Goal: Find specific page/section: Find specific page/section

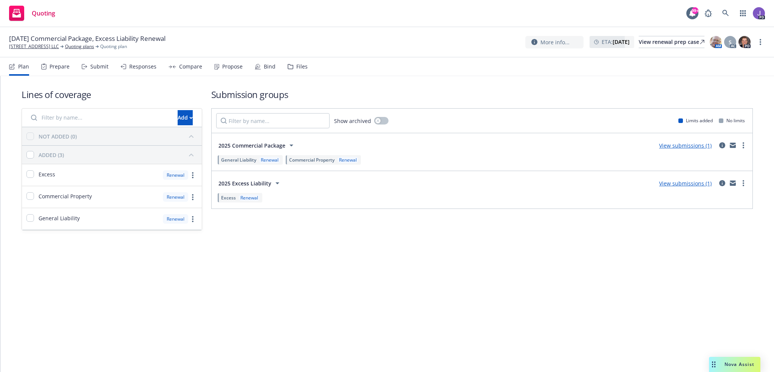
click at [317, 280] on div "Lines of coverage Add NOT ADDED (0) ADDED (3) Excess Renewal Commercial Propert…" at bounding box center [387, 224] width 774 height 296
click at [726, 14] on icon at bounding box center [725, 13] width 7 height 7
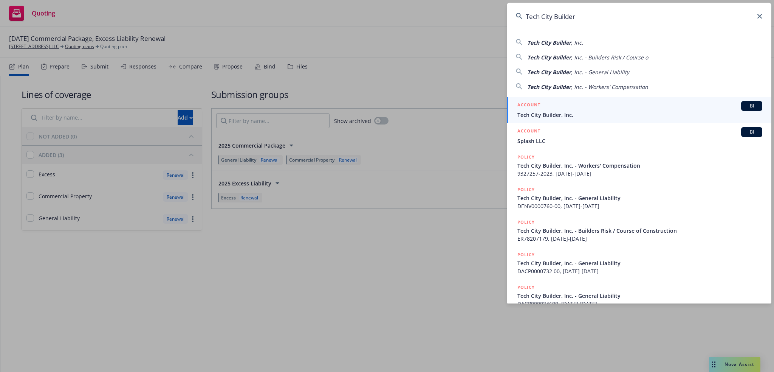
type input "Tech City Builder"
click at [552, 102] on div "ACCOUNT BI" at bounding box center [639, 106] width 245 height 10
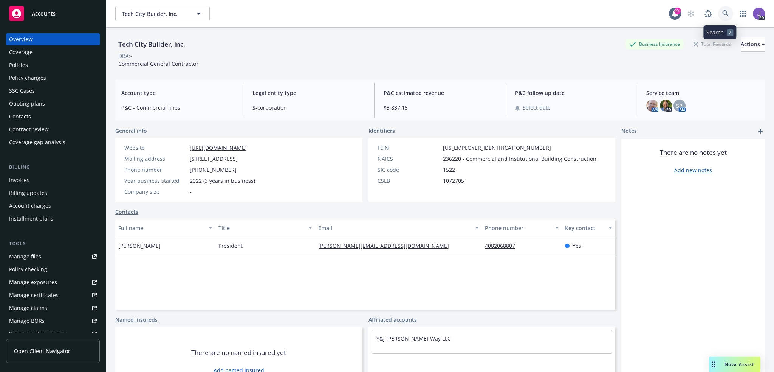
click at [722, 15] on icon at bounding box center [725, 13] width 7 height 7
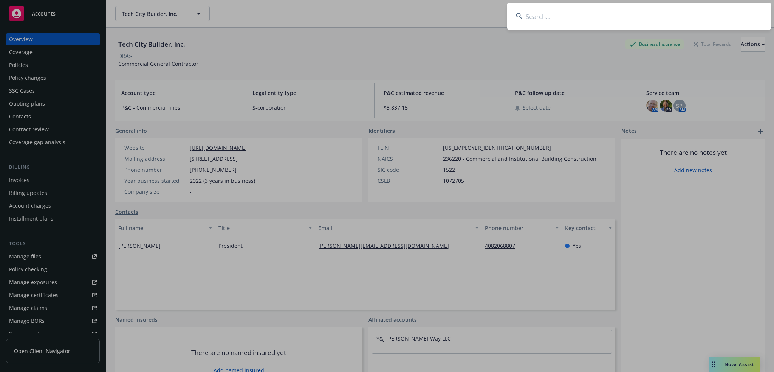
type input "Maduro"
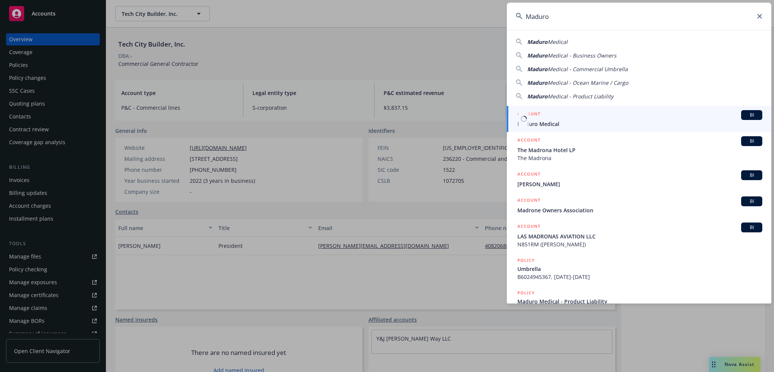
click at [540, 125] on span "Maduro Medical" at bounding box center [639, 124] width 245 height 8
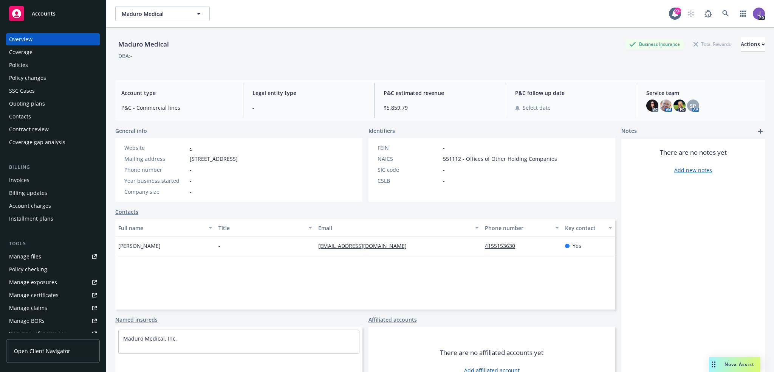
click at [31, 65] on div "Policies" at bounding box center [53, 65] width 88 height 12
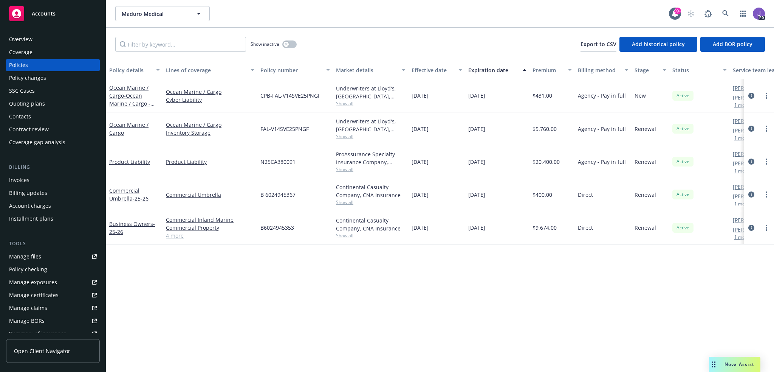
click at [357, 49] on div "Show inactive Export to CSV Add historical policy Add BOR policy" at bounding box center [440, 44] width 668 height 33
click at [723, 16] on icon at bounding box center [725, 13] width 7 height 7
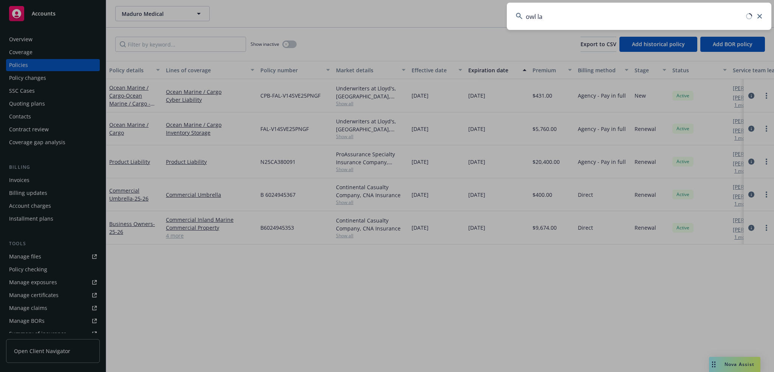
type input "owl lab"
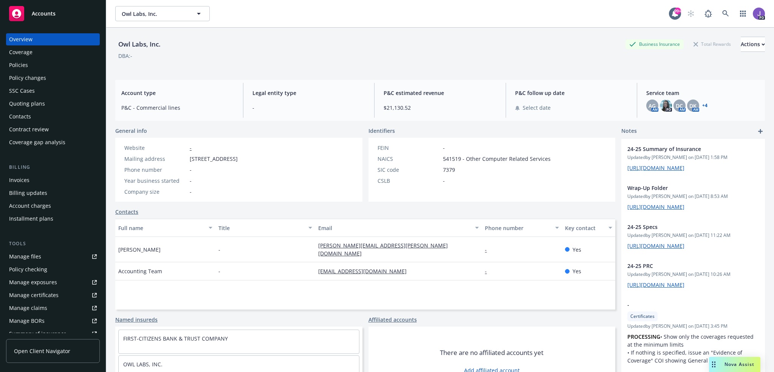
drag, startPoint x: 43, startPoint y: 63, endPoint x: 53, endPoint y: 71, distance: 11.9
click at [43, 63] on div "Policies" at bounding box center [53, 65] width 88 height 12
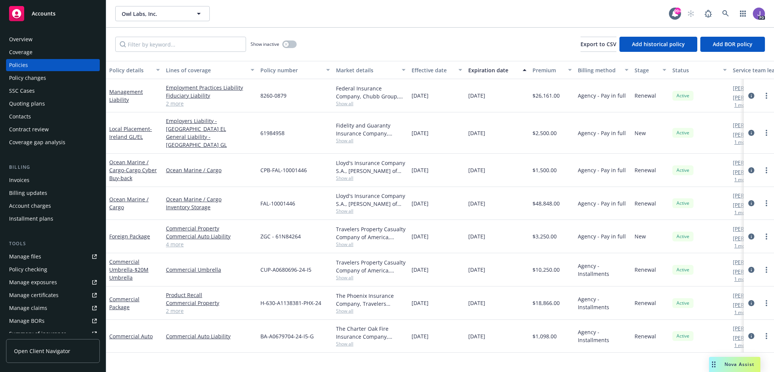
click at [410, 29] on div "Show inactive Export to CSV Add historical policy Add BOR policy" at bounding box center [440, 44] width 668 height 33
click at [497, 45] on div "Show inactive Export to CSV Add historical policy Add BOR policy" at bounding box center [440, 44] width 668 height 33
drag, startPoint x: 356, startPoint y: 43, endPoint x: 346, endPoint y: 64, distance: 23.0
click at [356, 43] on div "Show inactive Export to CSV Add historical policy Add BOR policy" at bounding box center [440, 44] width 668 height 33
click at [345, 42] on div "Show inactive Export to CSV Add historical policy Add BOR policy" at bounding box center [440, 44] width 668 height 33
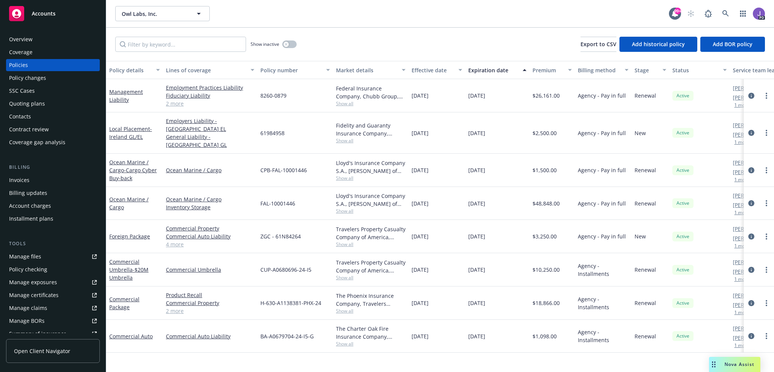
click at [371, 31] on div "Show inactive Export to CSV Add historical policy Add BOR policy" at bounding box center [440, 44] width 668 height 33
